Goal: Navigation & Orientation: Find specific page/section

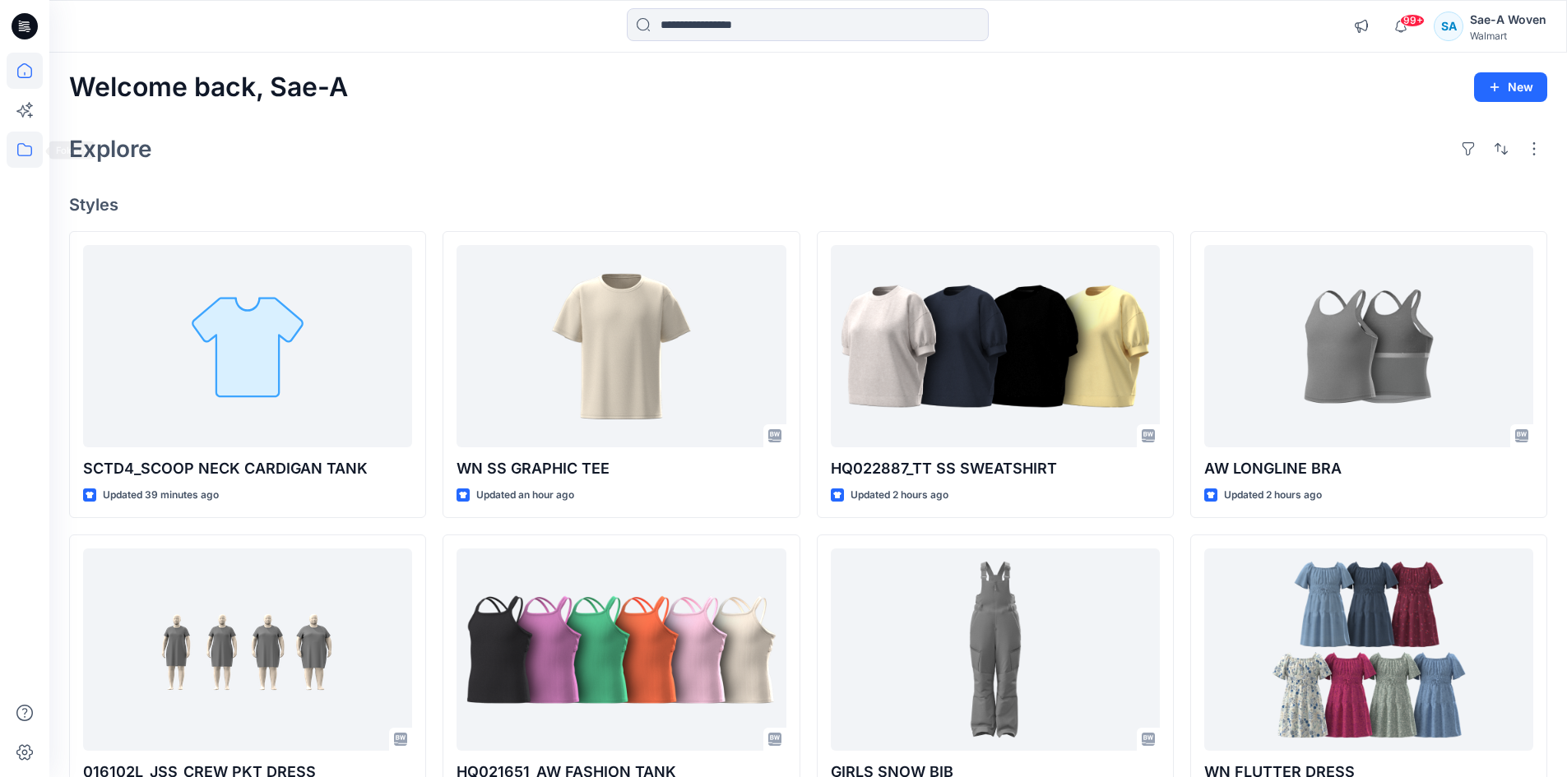
click at [25, 146] on icon at bounding box center [24, 149] width 15 height 13
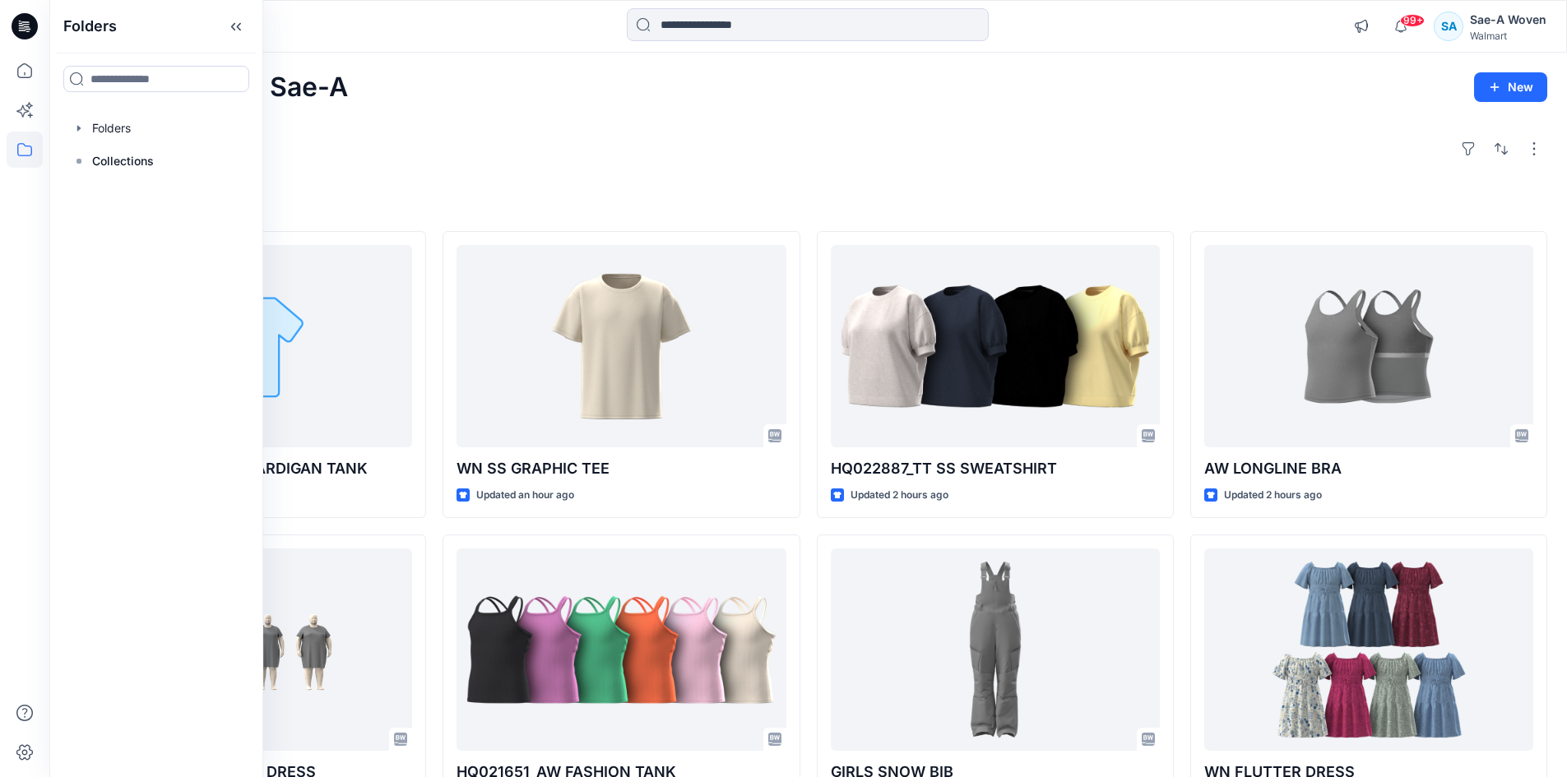
click at [120, 110] on div "Folders Folders Collections" at bounding box center [156, 388] width 214 height 777
click at [130, 155] on p "Collections" at bounding box center [123, 161] width 62 height 20
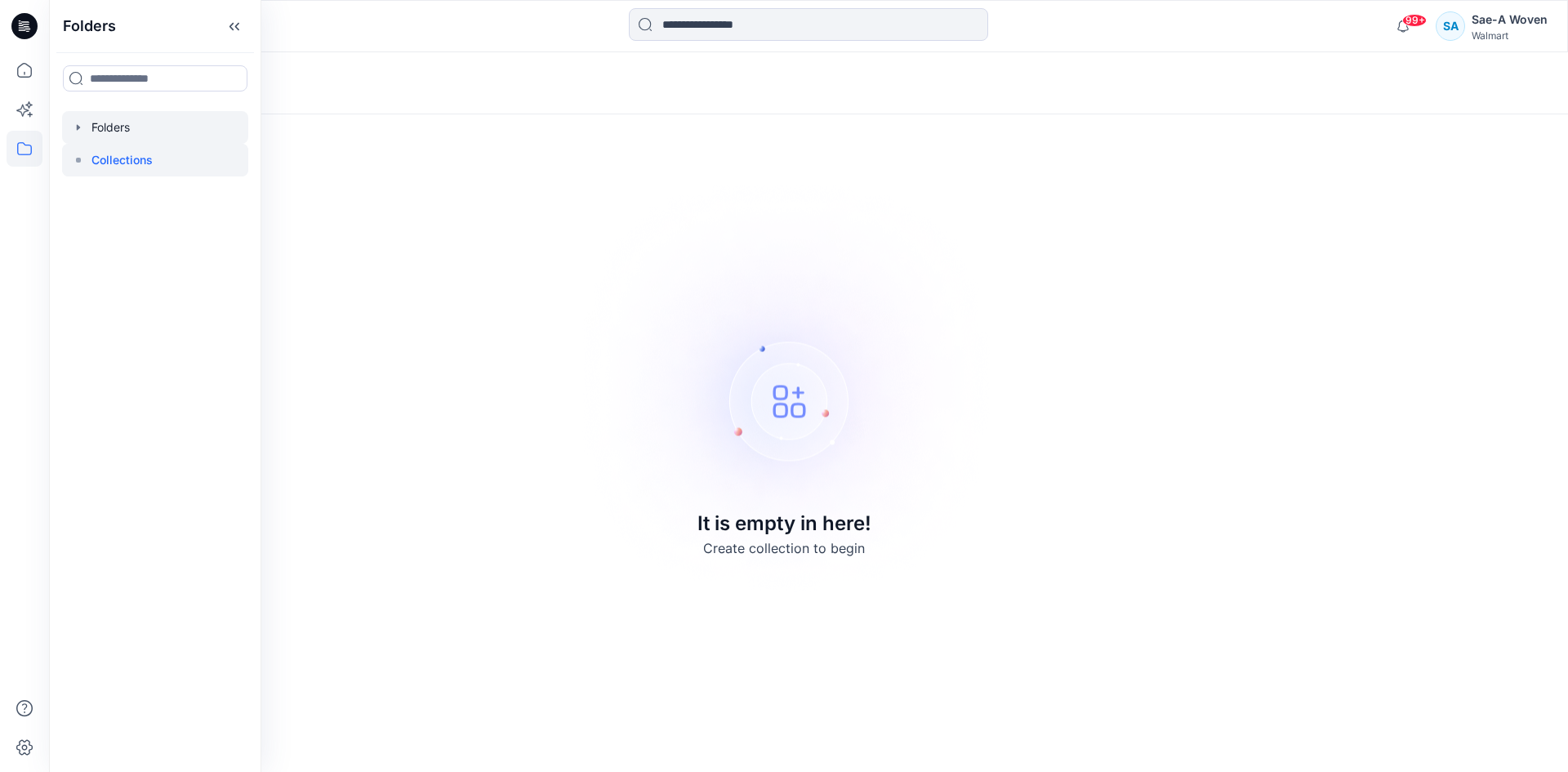
click at [107, 131] on div at bounding box center [156, 127] width 187 height 33
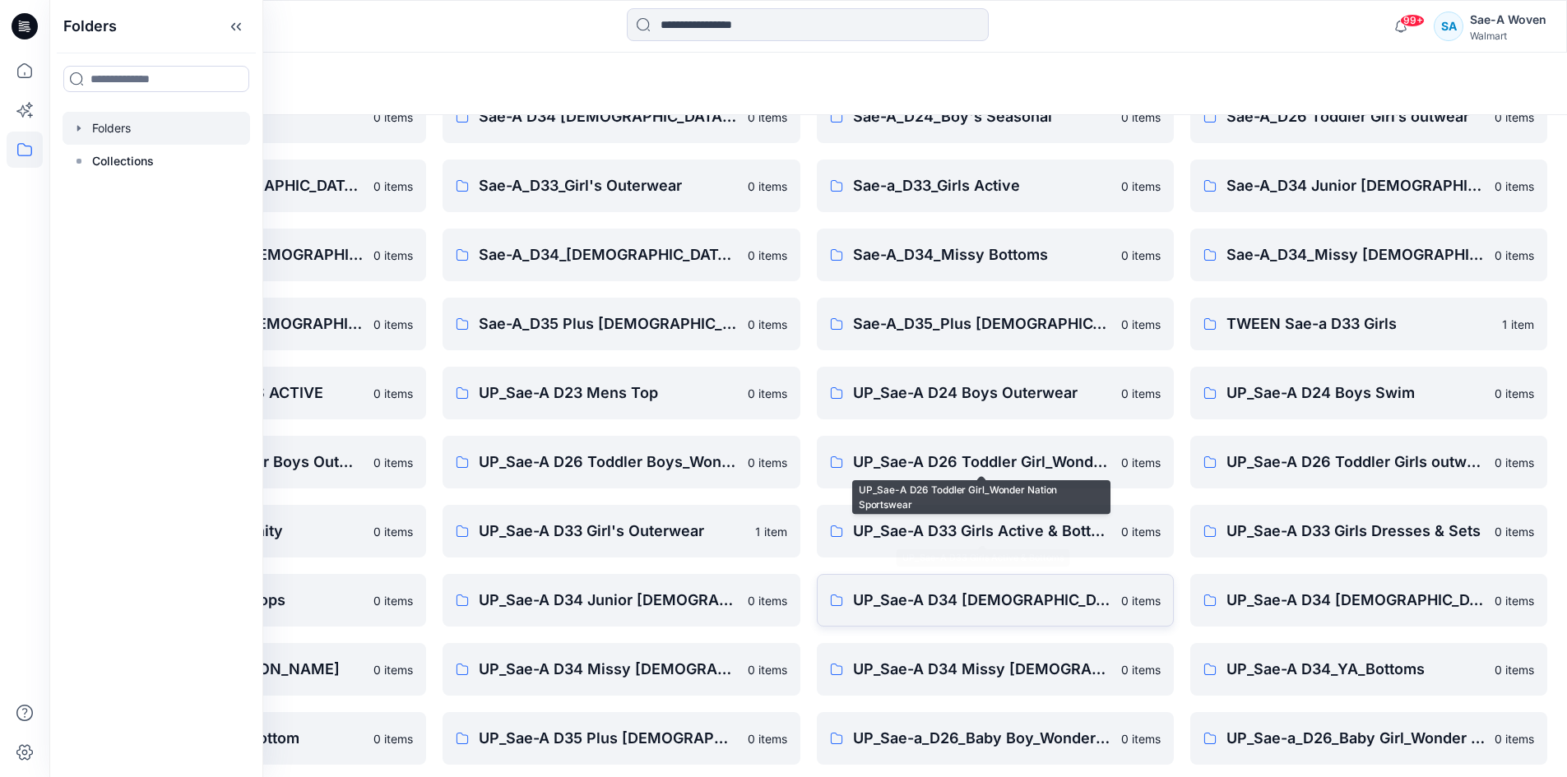
scroll to position [165, 0]
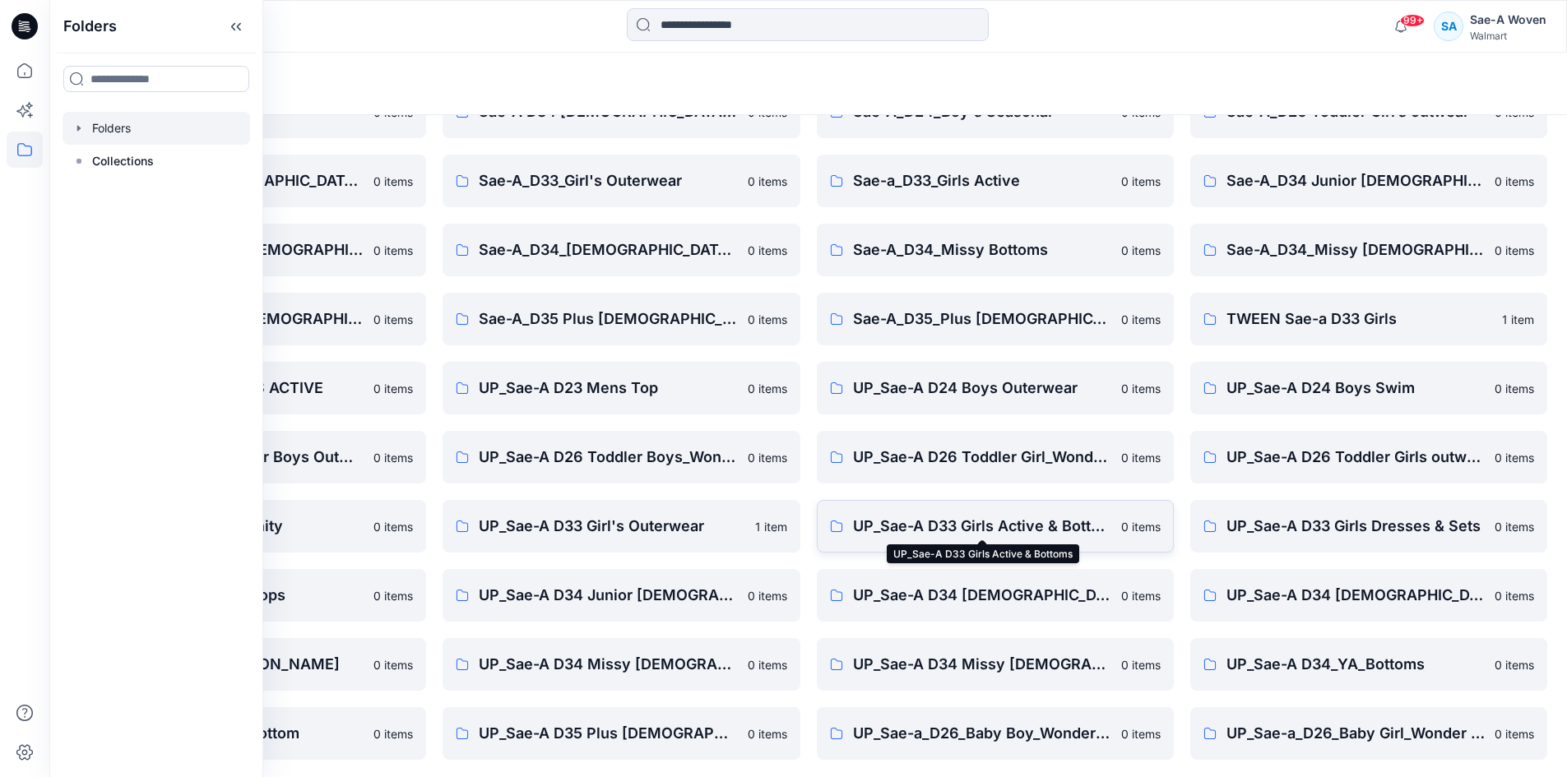
click at [1016, 522] on p "UP_Sae-A D33 Girls Active & Bottoms" at bounding box center [982, 526] width 258 height 23
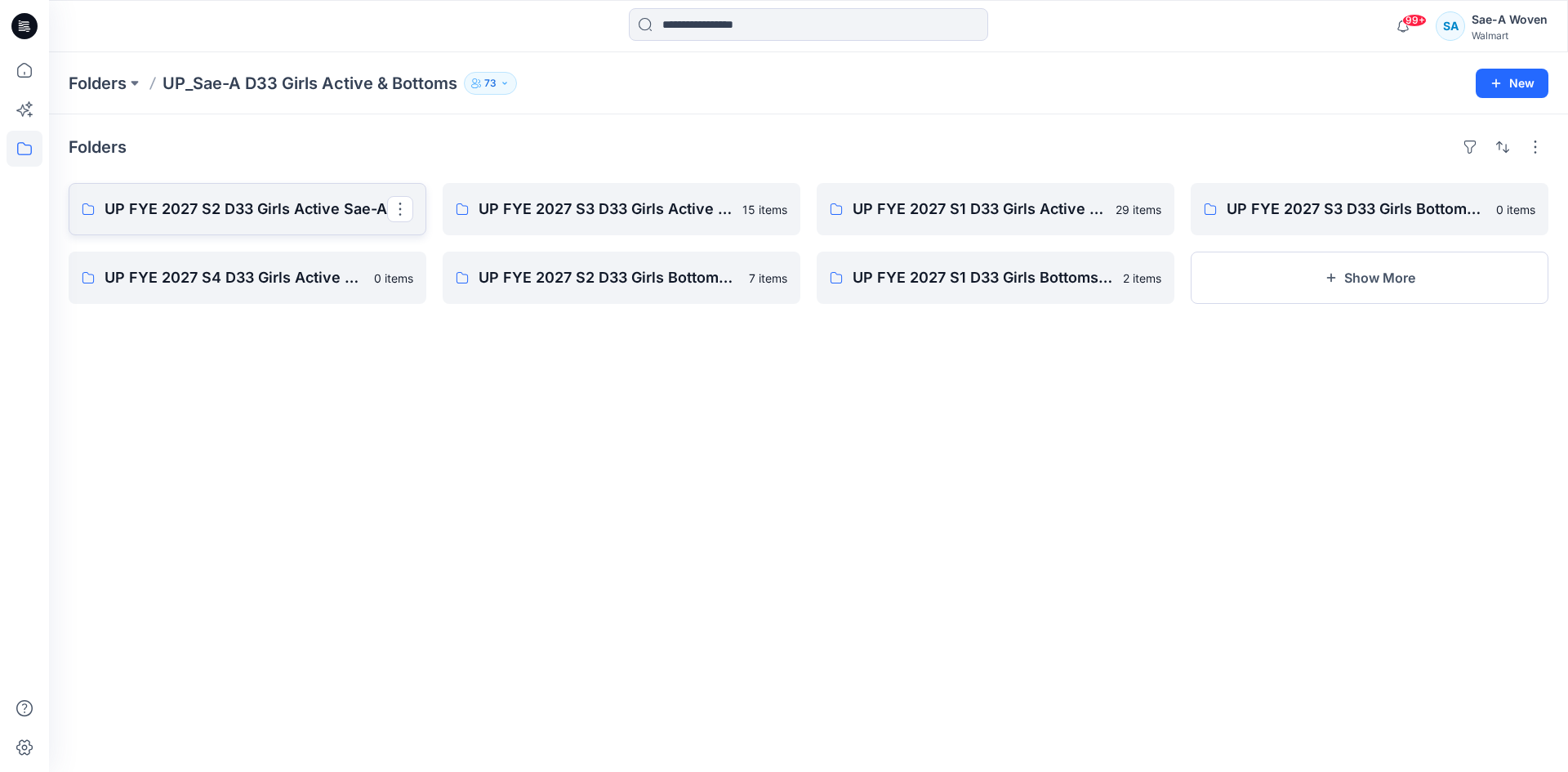
click at [271, 210] on p "UP FYE 2027 S2 D33 Girls Active Sae-A" at bounding box center [245, 209] width 283 height 23
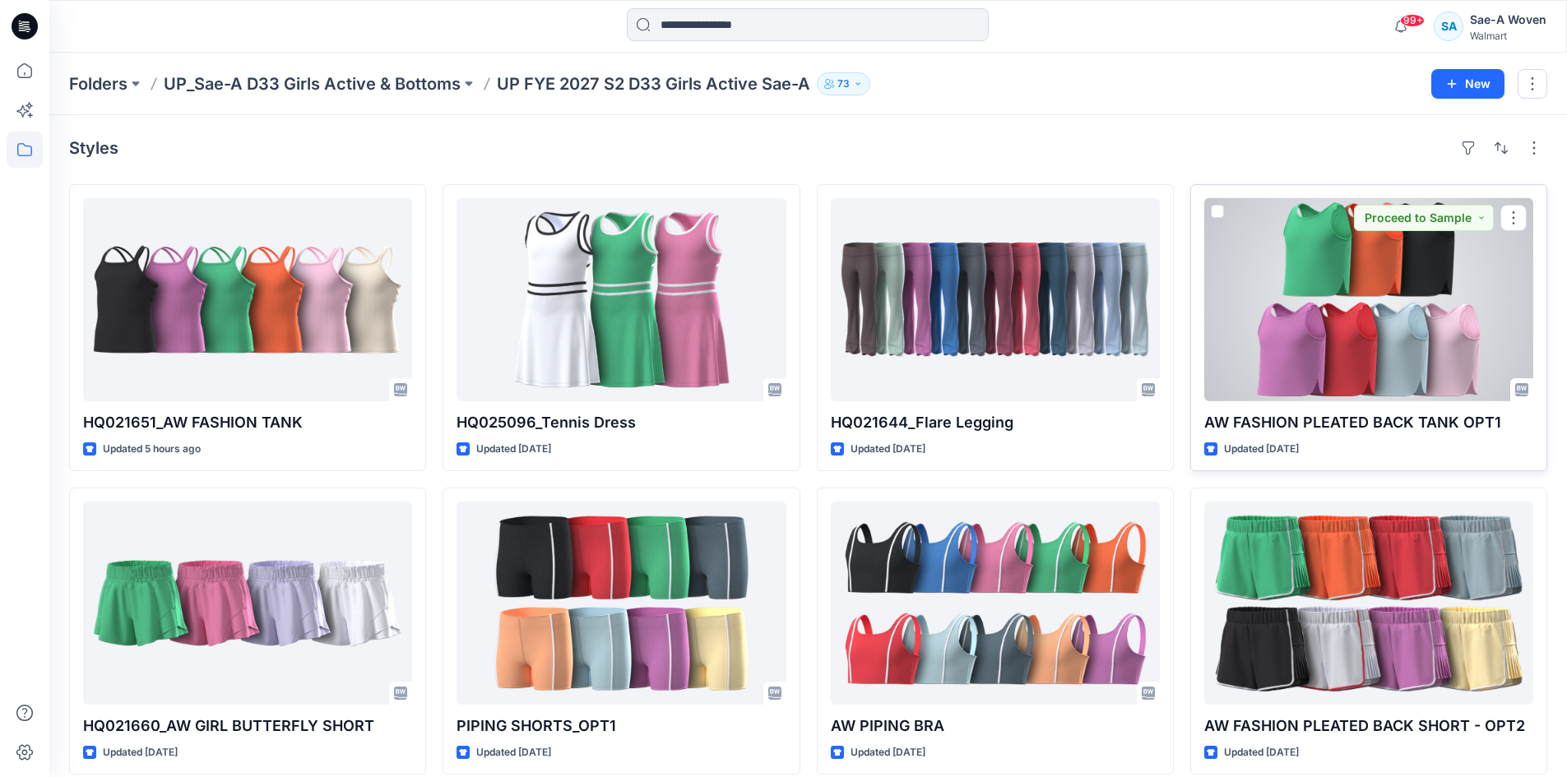
click at [1379, 341] on div at bounding box center [1368, 299] width 329 height 203
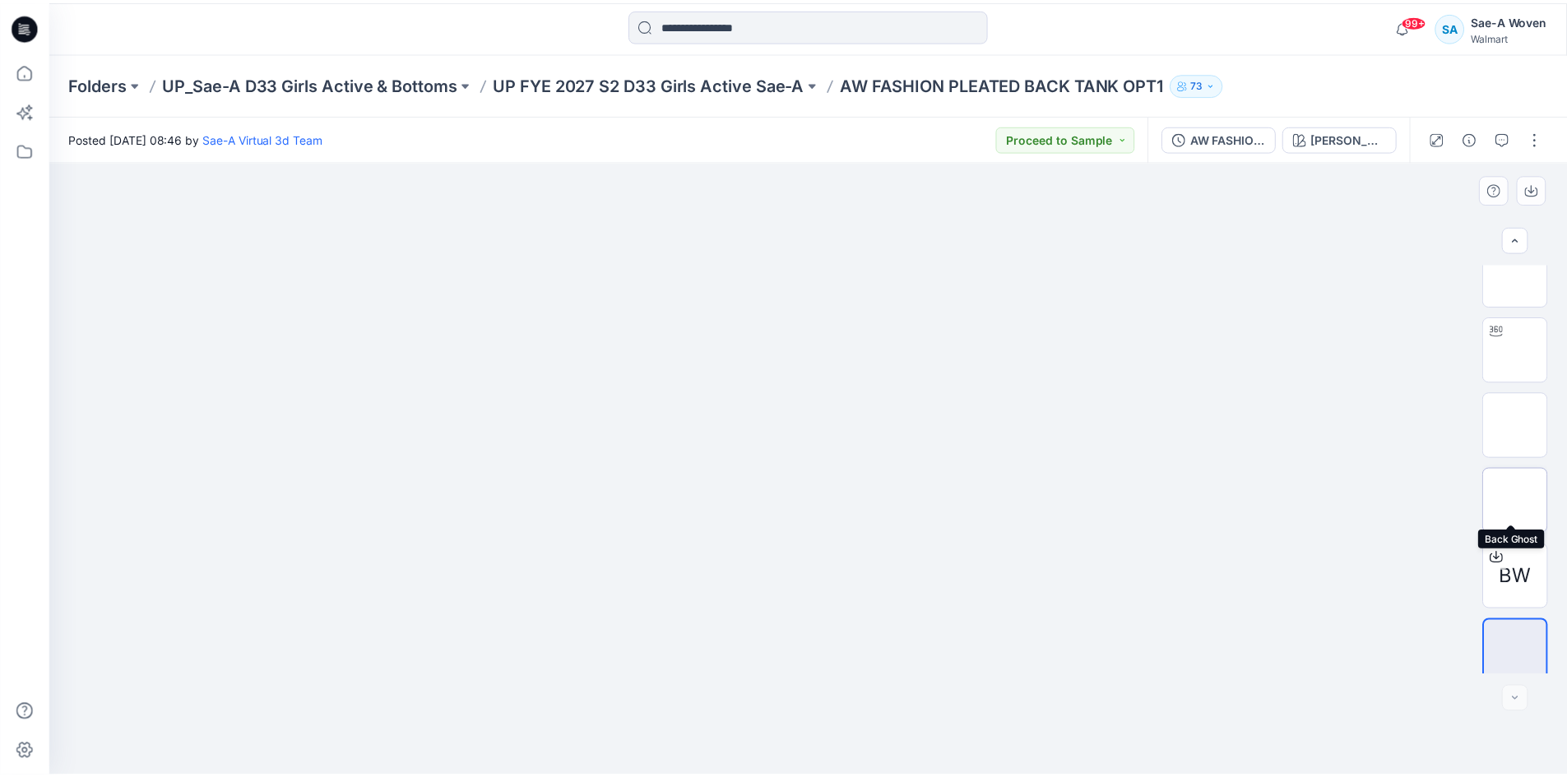
scroll to position [33, 0]
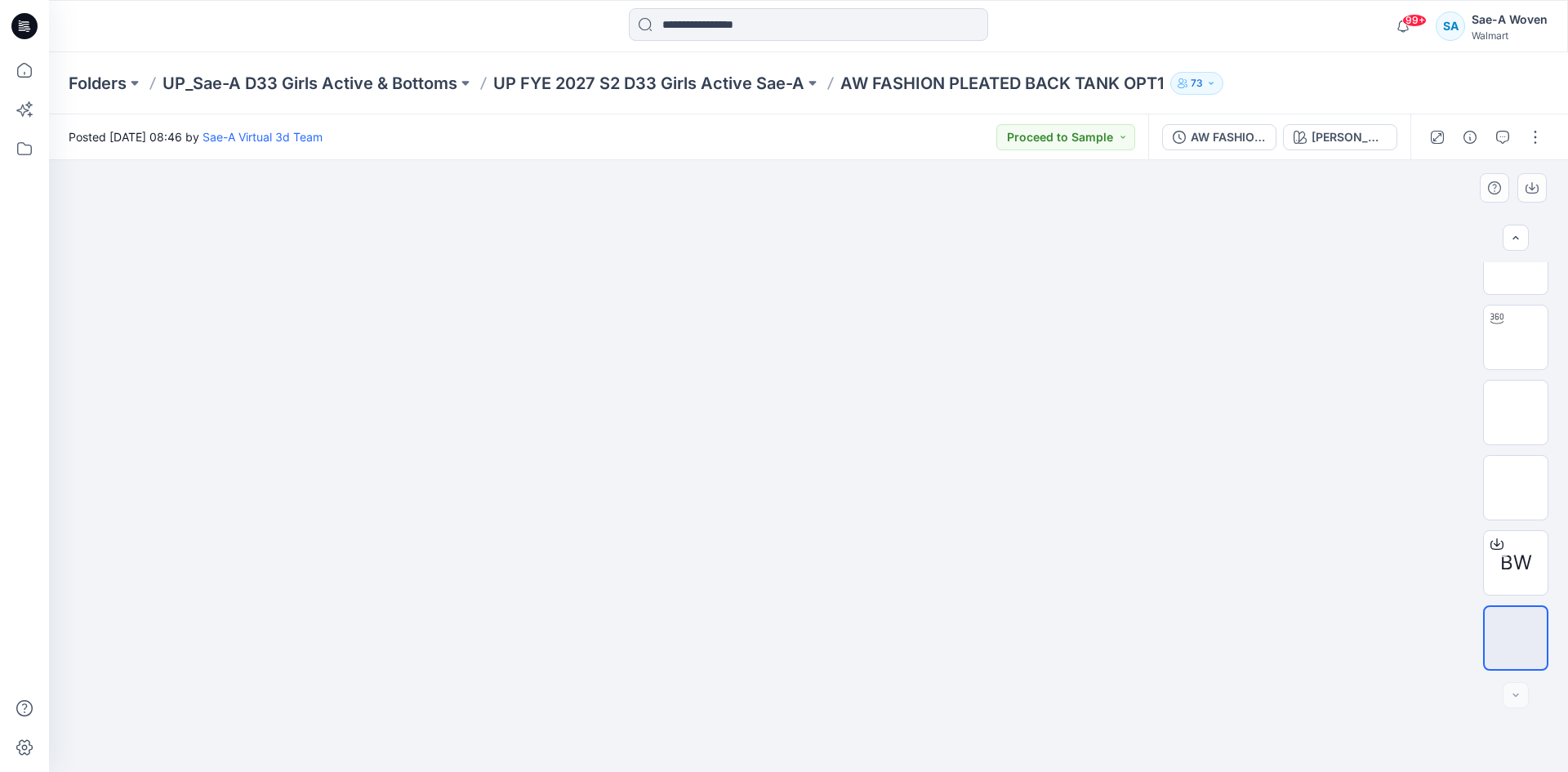
drag, startPoint x: 1053, startPoint y: 523, endPoint x: 1024, endPoint y: 425, distance: 102.2
click at [1024, 222] on img at bounding box center [808, 222] width 817 height 0
click at [998, 222] on img at bounding box center [808, 222] width 817 height 0
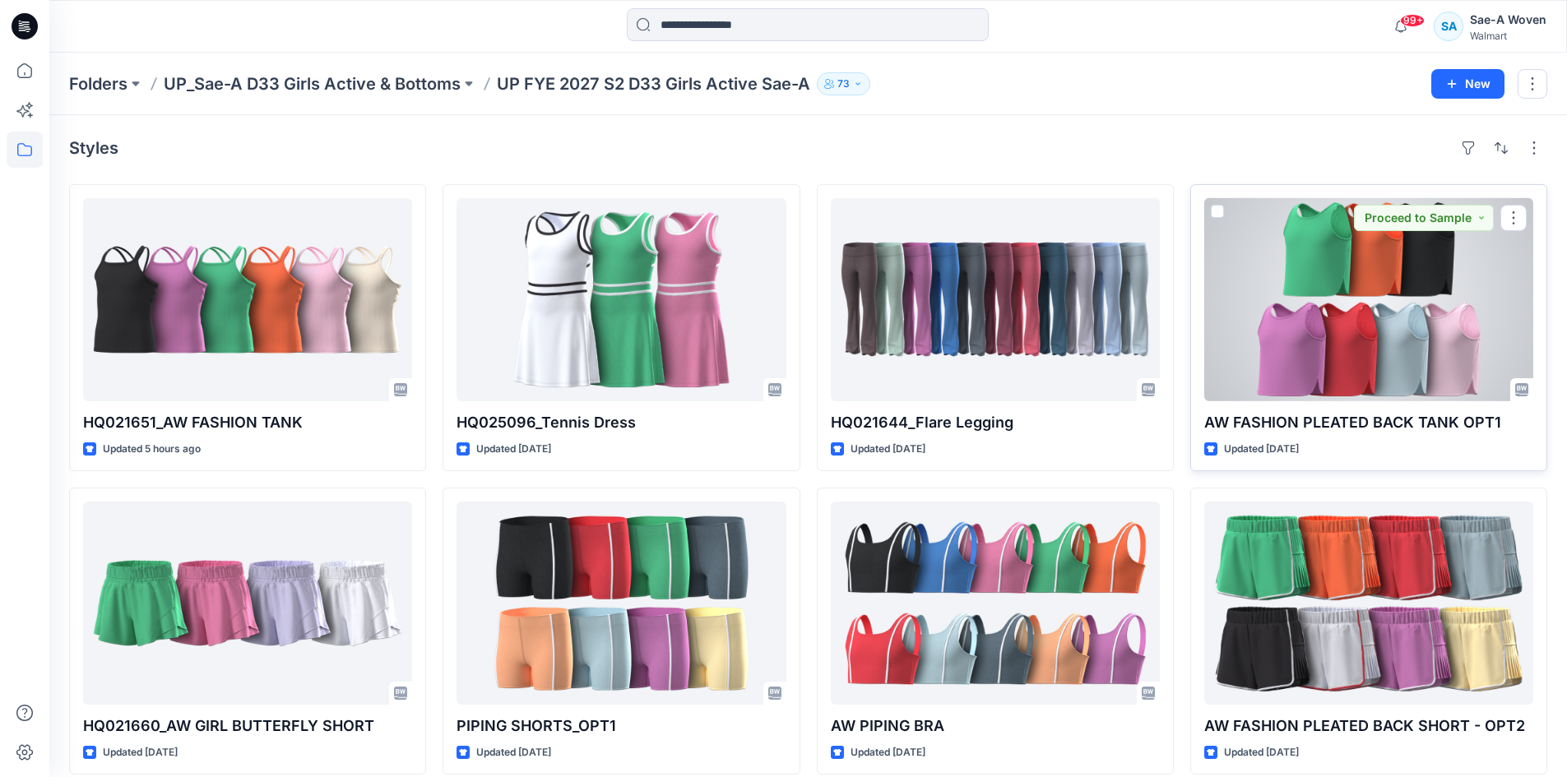
click at [1433, 327] on div at bounding box center [1368, 299] width 329 height 203
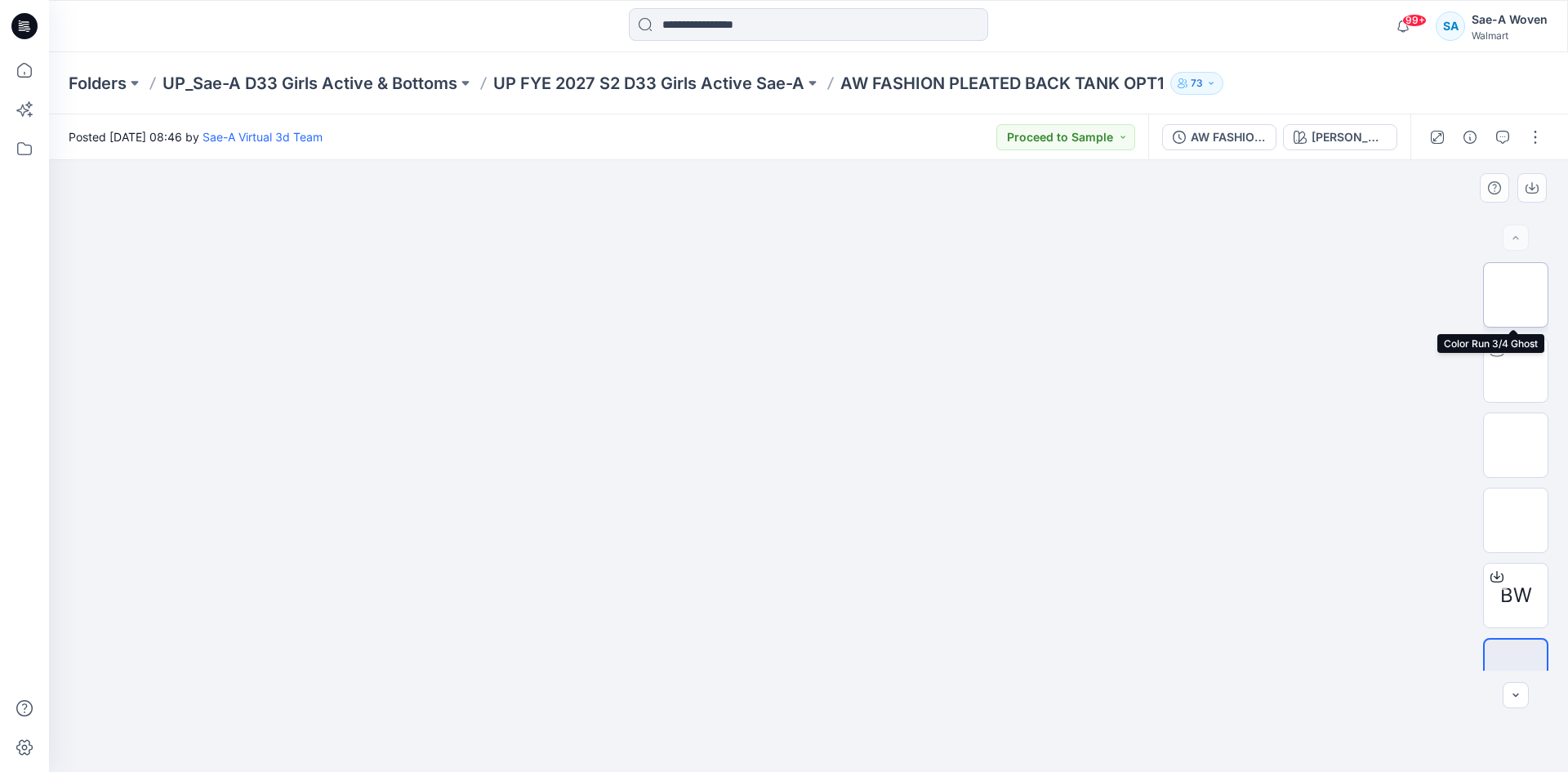
click at [1516, 295] on img at bounding box center [1516, 295] width 0 height 0
click at [1509, 230] on div at bounding box center [1515, 237] width 26 height 26
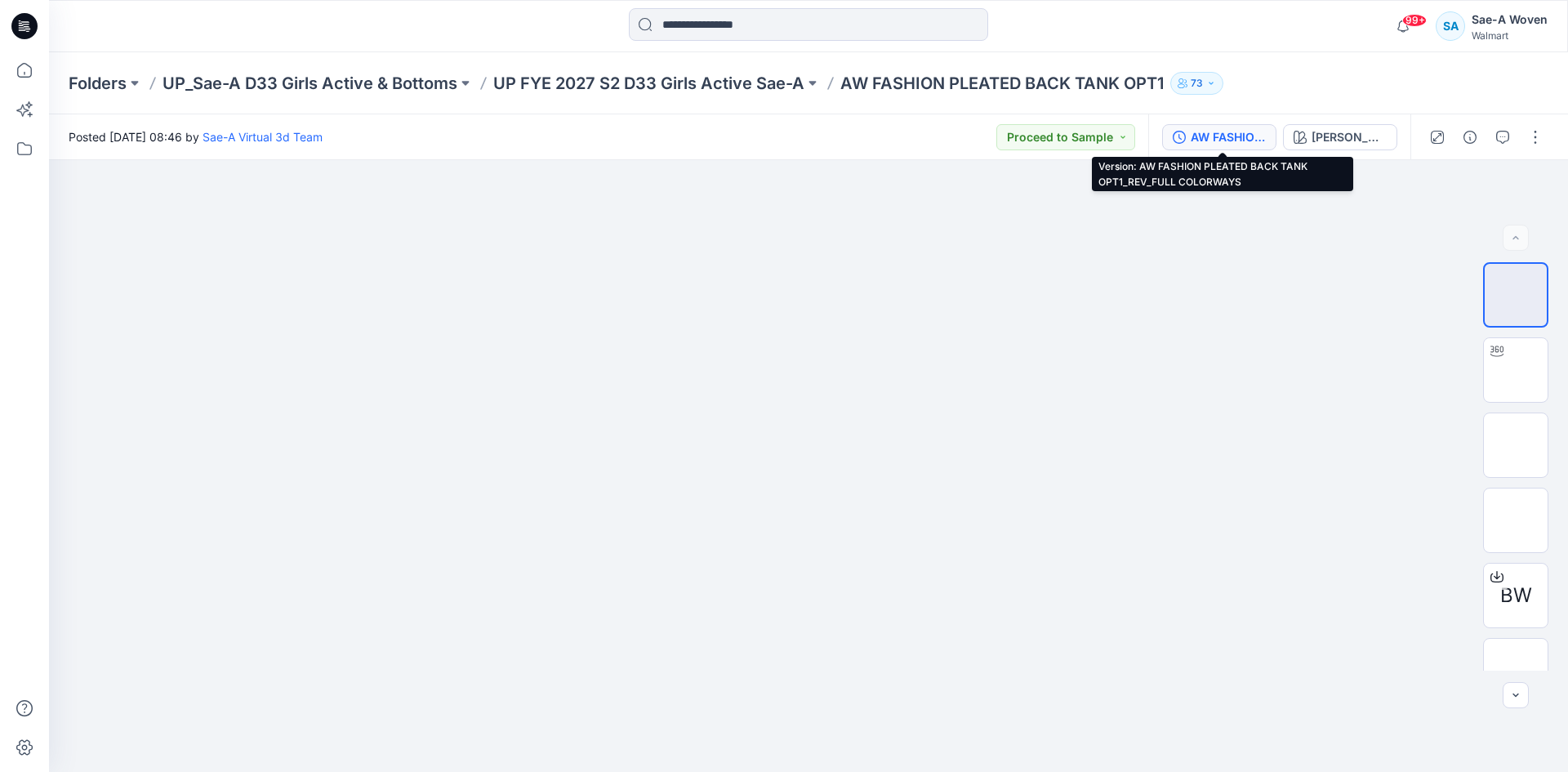
click at [1222, 137] on div "AW FASHION PLEATED BACK TANK OPT1_REV_FULL COLORWAYS" at bounding box center [1228, 137] width 75 height 18
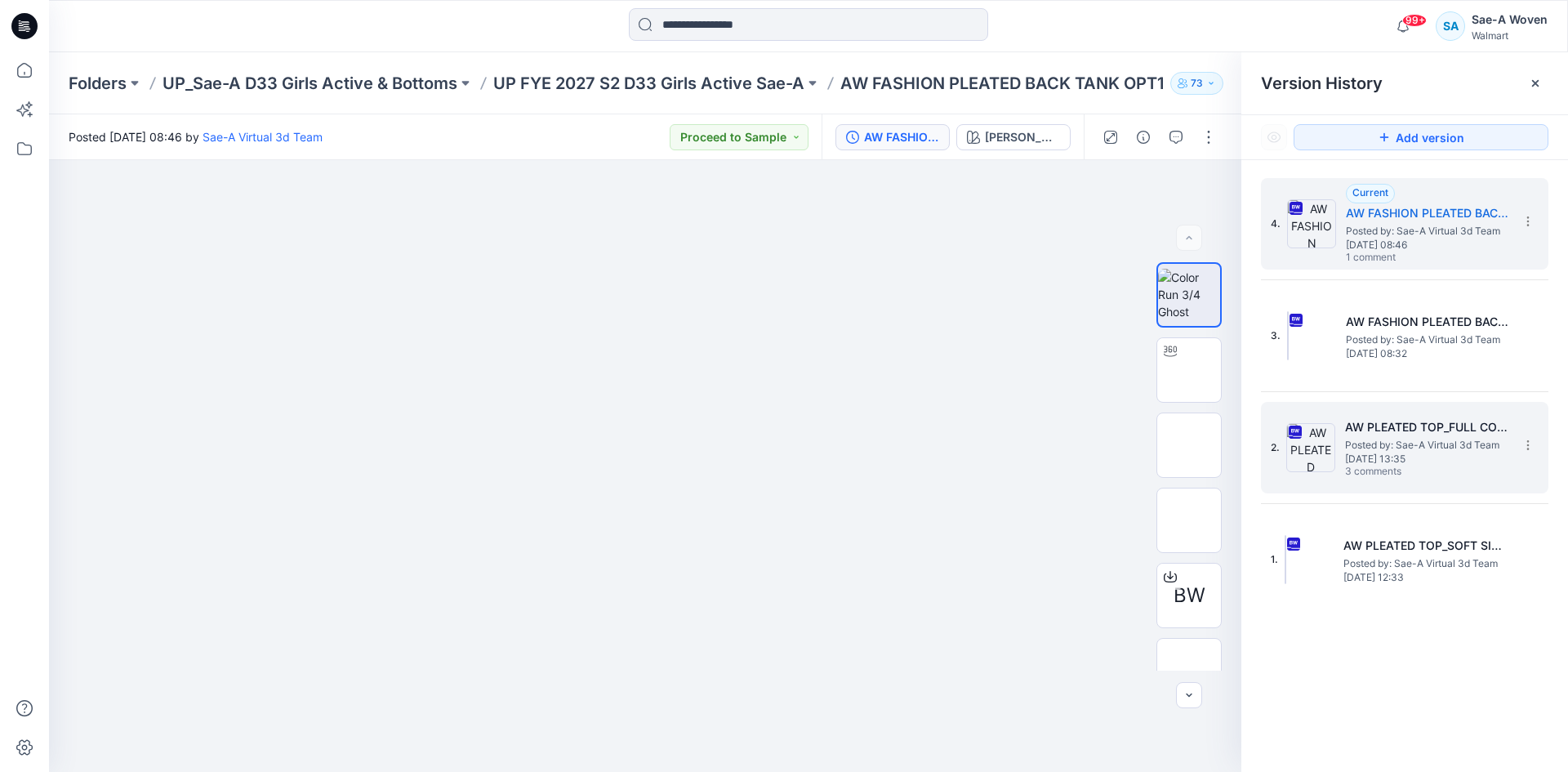
click at [1364, 455] on span "[DATE] 13:35" at bounding box center [1427, 459] width 164 height 12
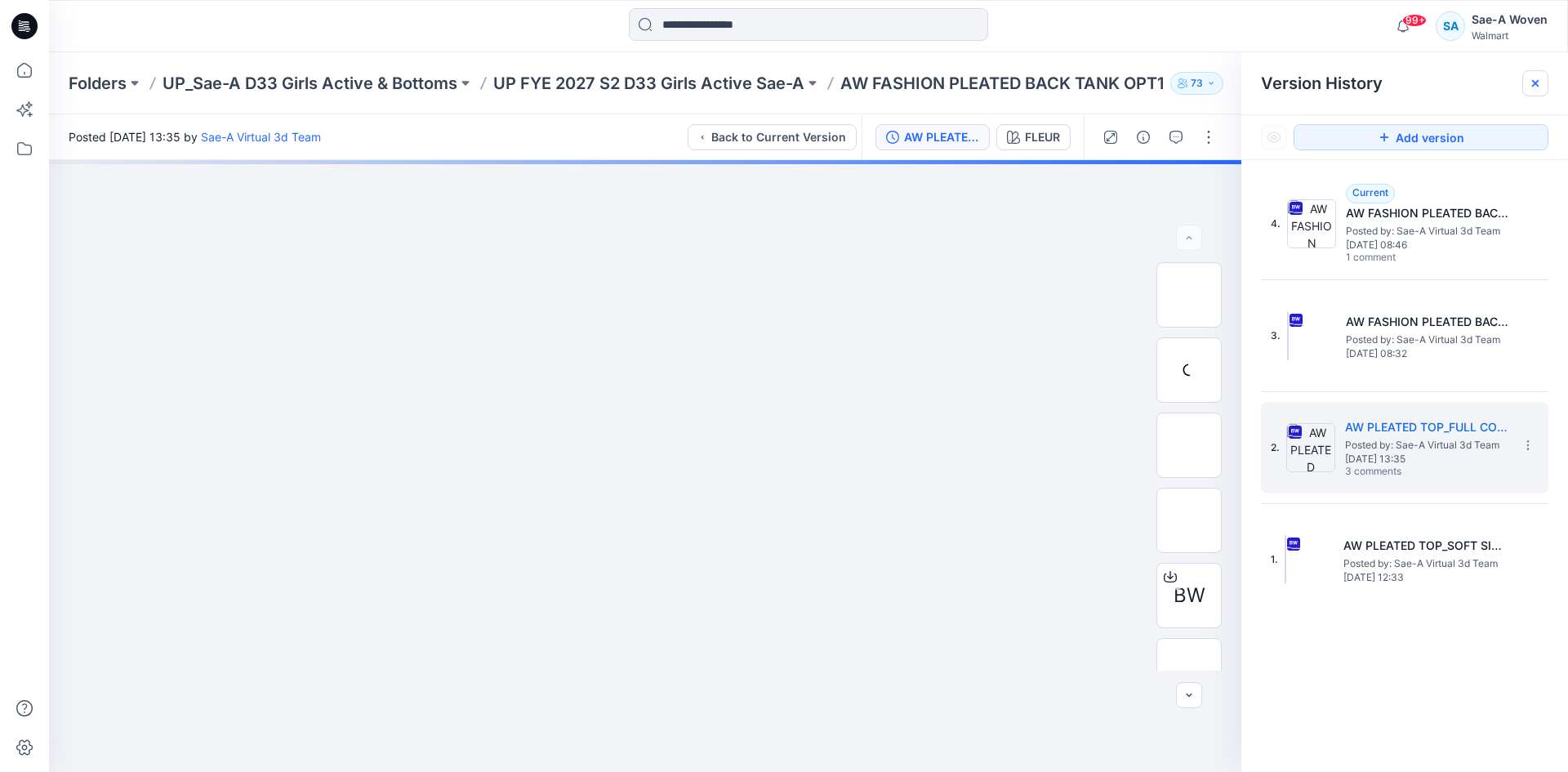
click at [1530, 81] on icon at bounding box center [1535, 82] width 13 height 13
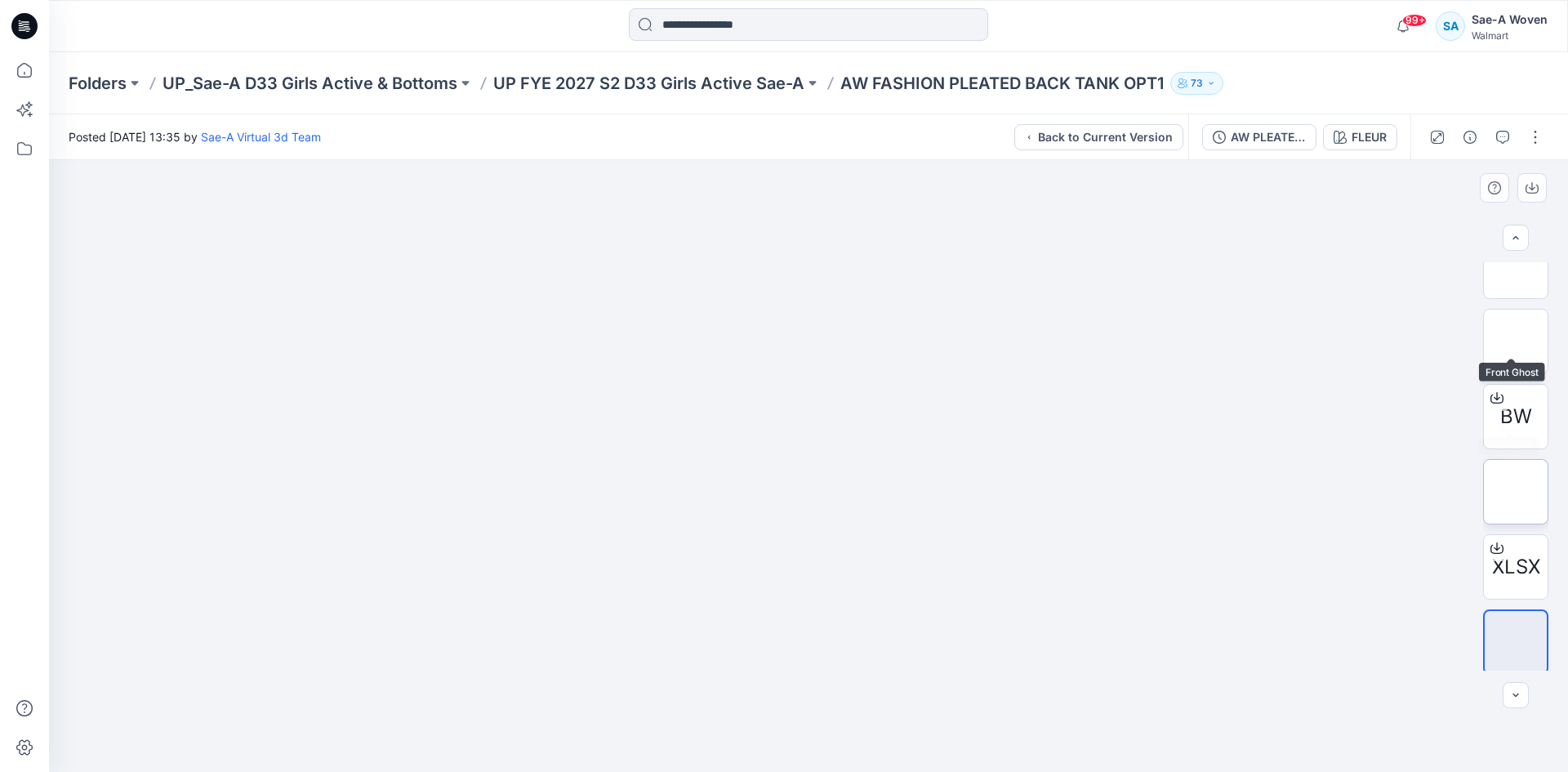
scroll to position [183, 0]
click at [1213, 128] on button "AW PLEATED TOP_FULL COLORWAYS" at bounding box center [1259, 137] width 114 height 26
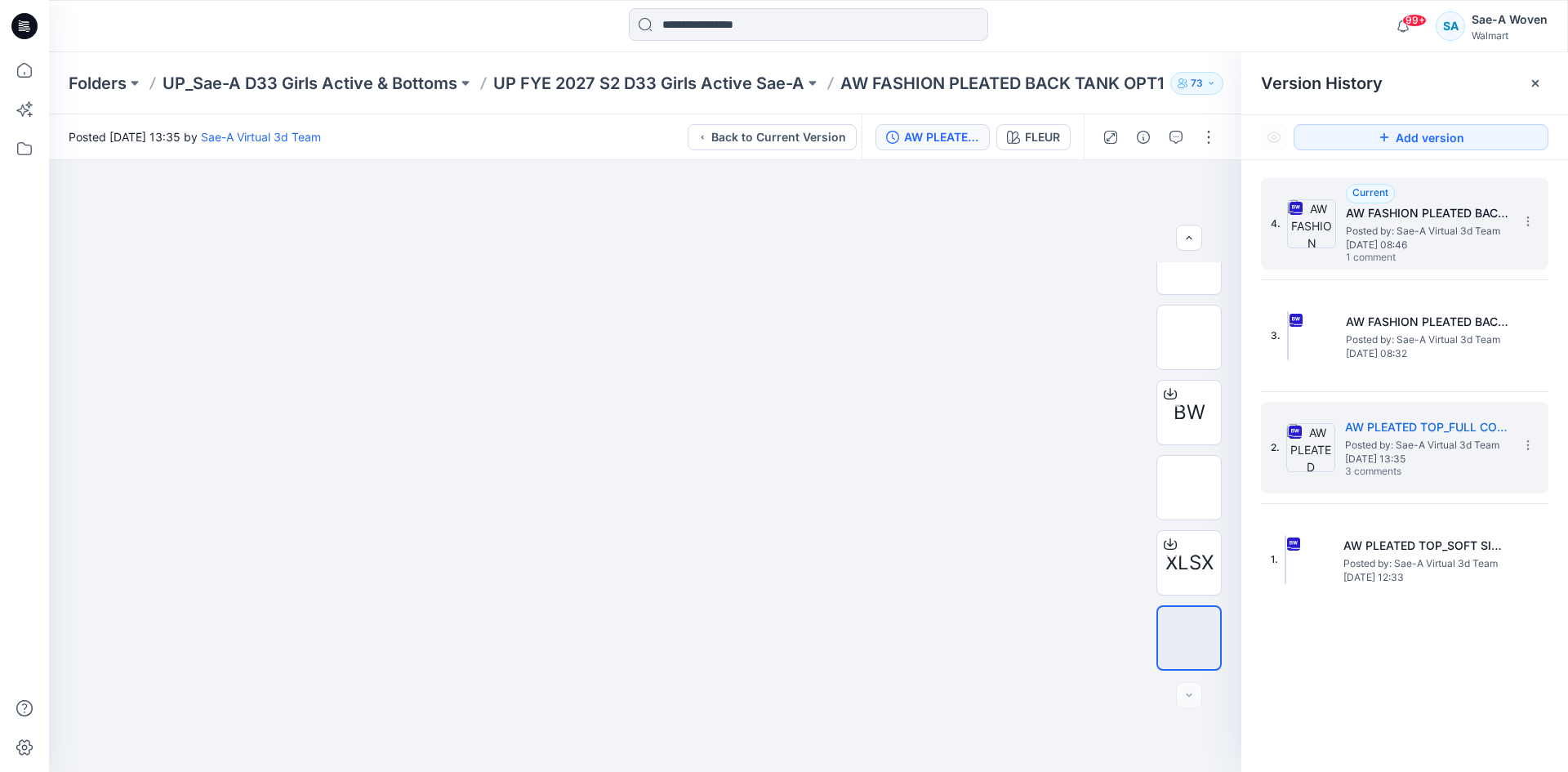
click at [1334, 236] on img at bounding box center [1311, 224] width 49 height 49
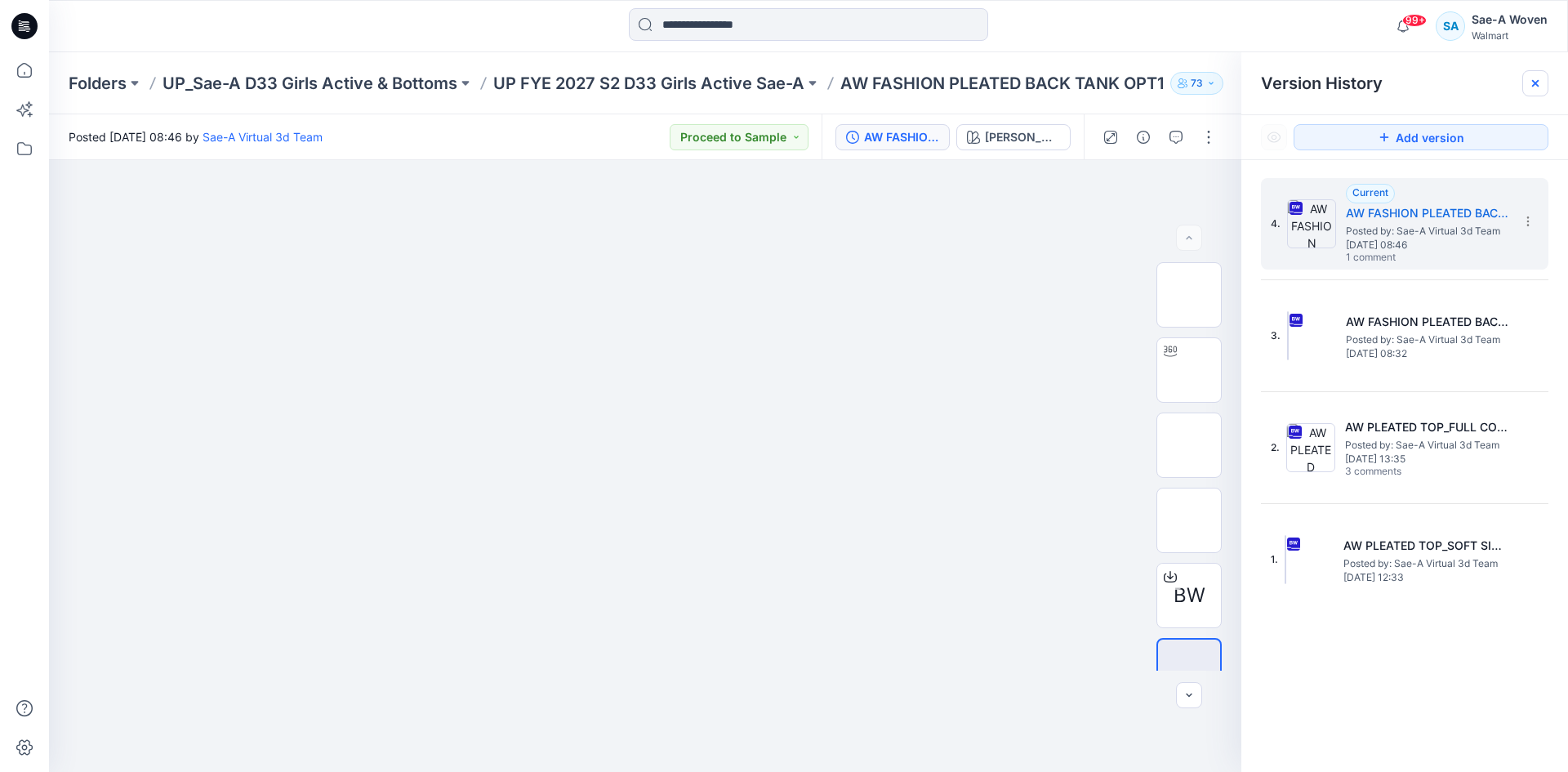
click at [1530, 85] on icon at bounding box center [1535, 82] width 13 height 13
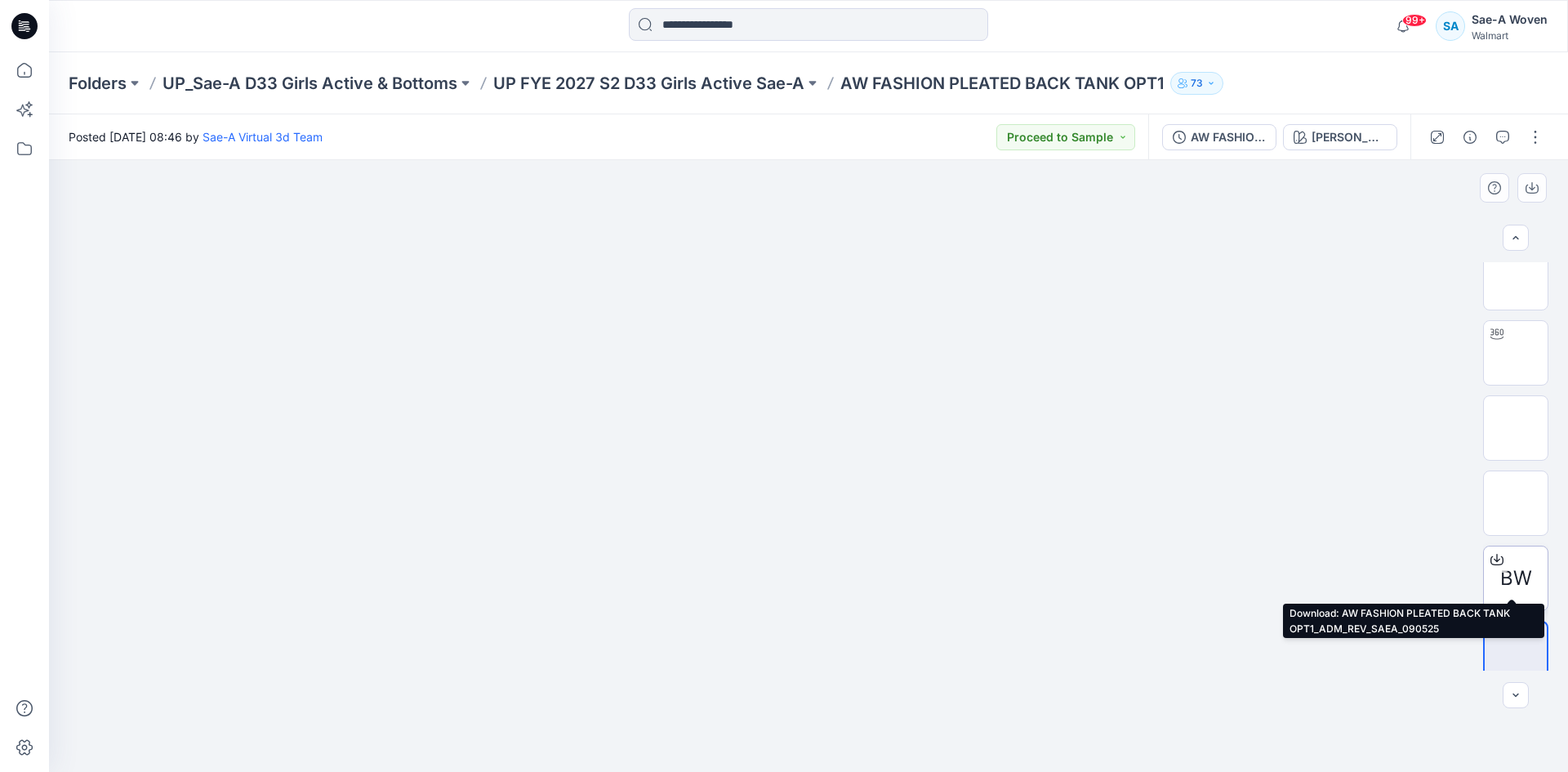
scroll to position [33, 0]
click at [1513, 553] on span "BW" at bounding box center [1516, 563] width 32 height 30
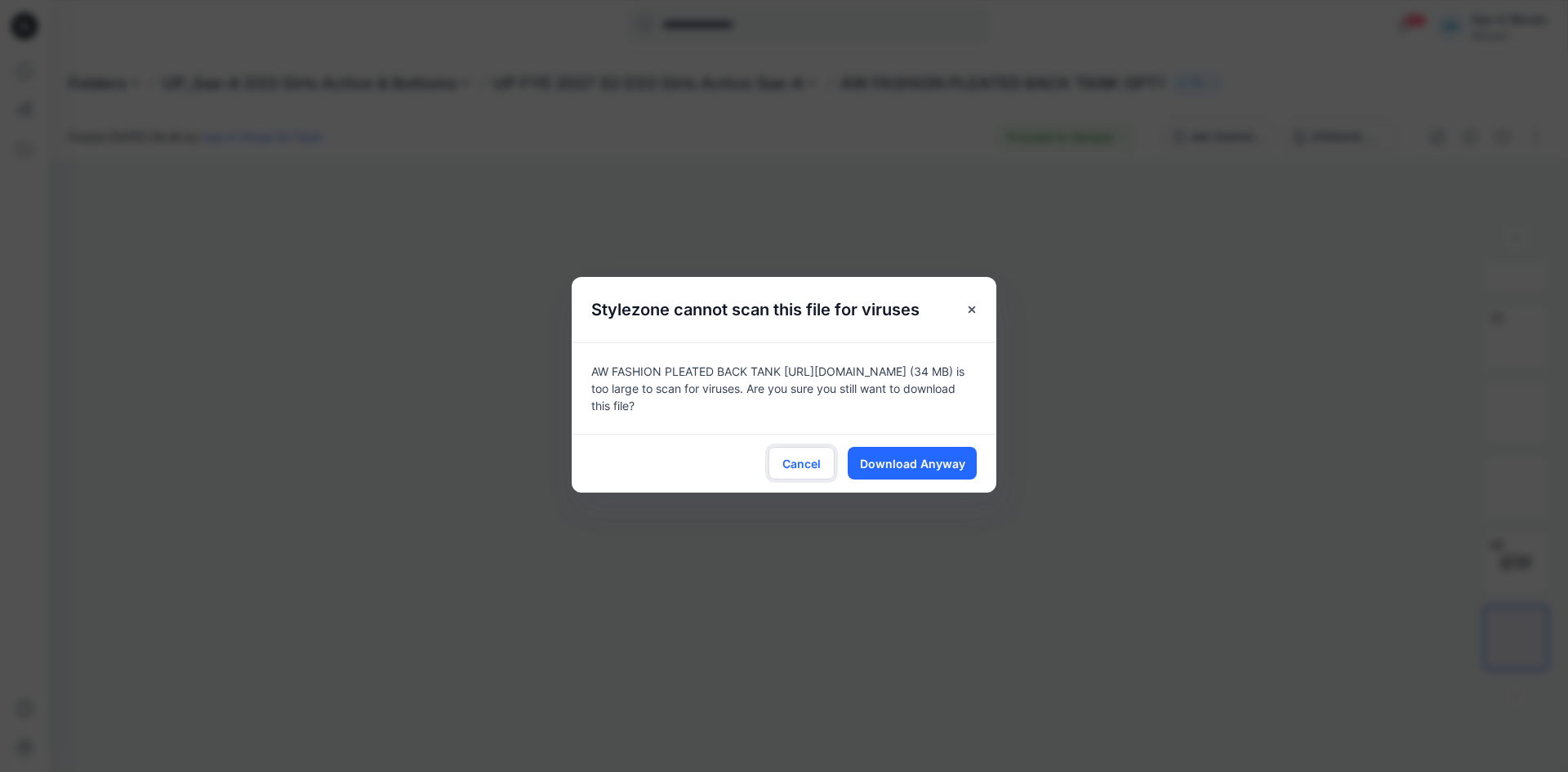
click at [804, 459] on span "Cancel" at bounding box center [801, 463] width 39 height 17
